Goal: Download file/media

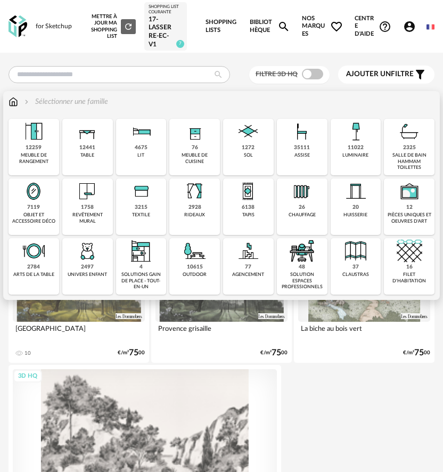
click at [357, 147] on div "11022" at bounding box center [356, 147] width 16 height 7
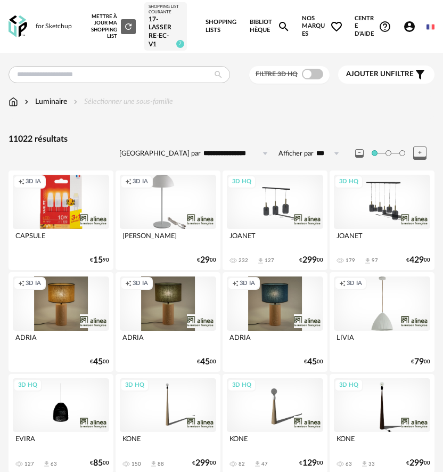
click at [312, 71] on span at bounding box center [312, 74] width 21 height 11
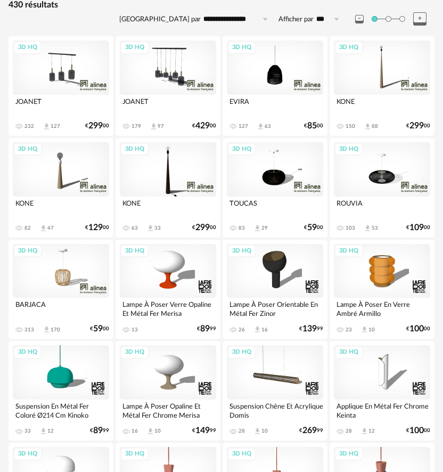
scroll to position [160, 0]
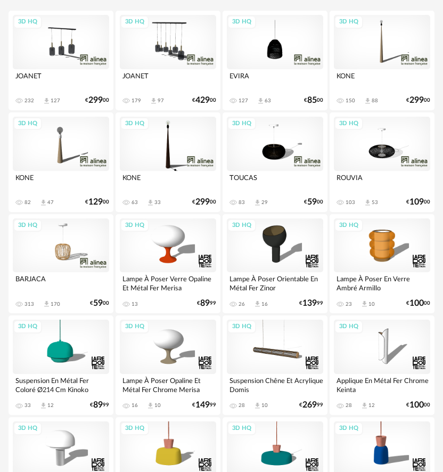
click at [69, 244] on div "3D HQ" at bounding box center [61, 245] width 96 height 54
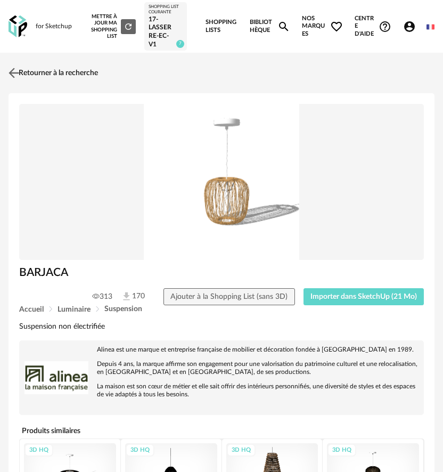
click at [38, 64] on link "Retourner à la recherche" at bounding box center [52, 72] width 92 height 23
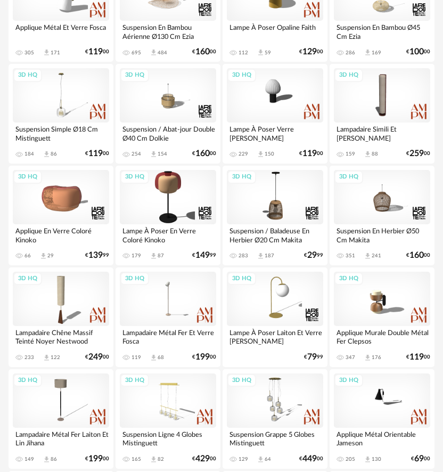
scroll to position [1544, 0]
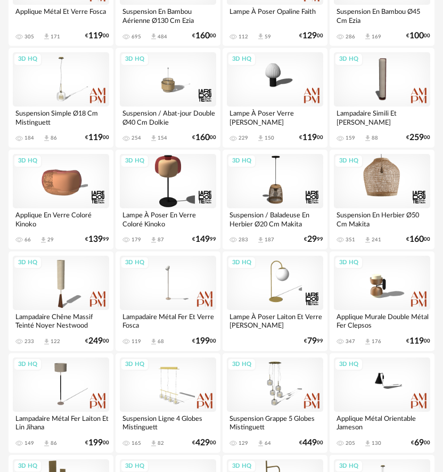
click at [384, 192] on div "3D HQ" at bounding box center [382, 181] width 96 height 54
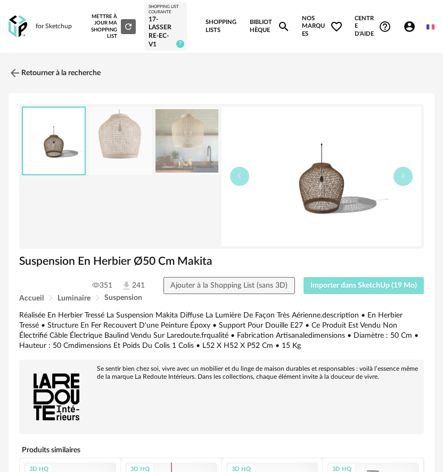
click at [313, 288] on span "Importer dans SketchUp (19 Mo)" at bounding box center [363, 285] width 107 height 7
